Goal: Task Accomplishment & Management: Use online tool/utility

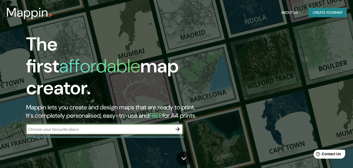
click at [79, 127] on input "text" at bounding box center [99, 130] width 146 height 6
paste input "Av. [PERSON_NAME][STREET_ADDRESS]"
type input "Av. [PERSON_NAME][STREET_ADDRESS]"
click at [177, 126] on icon "button" at bounding box center [177, 129] width 6 height 6
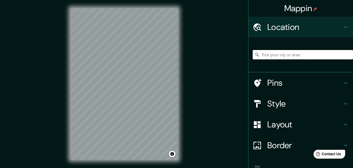
click at [281, 57] on input "Pick your city or area" at bounding box center [302, 54] width 100 height 9
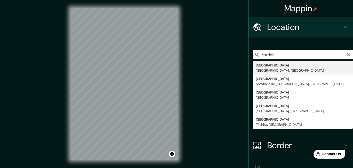
type input "[GEOGRAPHIC_DATA], [GEOGRAPHIC_DATA], [GEOGRAPHIC_DATA]"
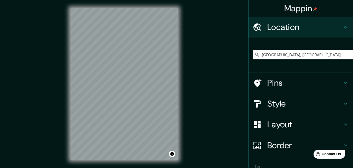
click at [274, 81] on h4 "Pins" at bounding box center [304, 83] width 75 height 10
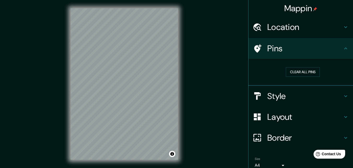
click at [289, 29] on h4 "Location" at bounding box center [304, 27] width 75 height 10
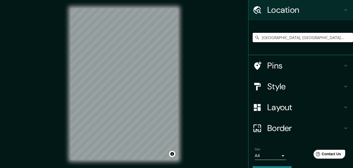
scroll to position [31, 0]
